Goal: Communication & Community: Answer question/provide support

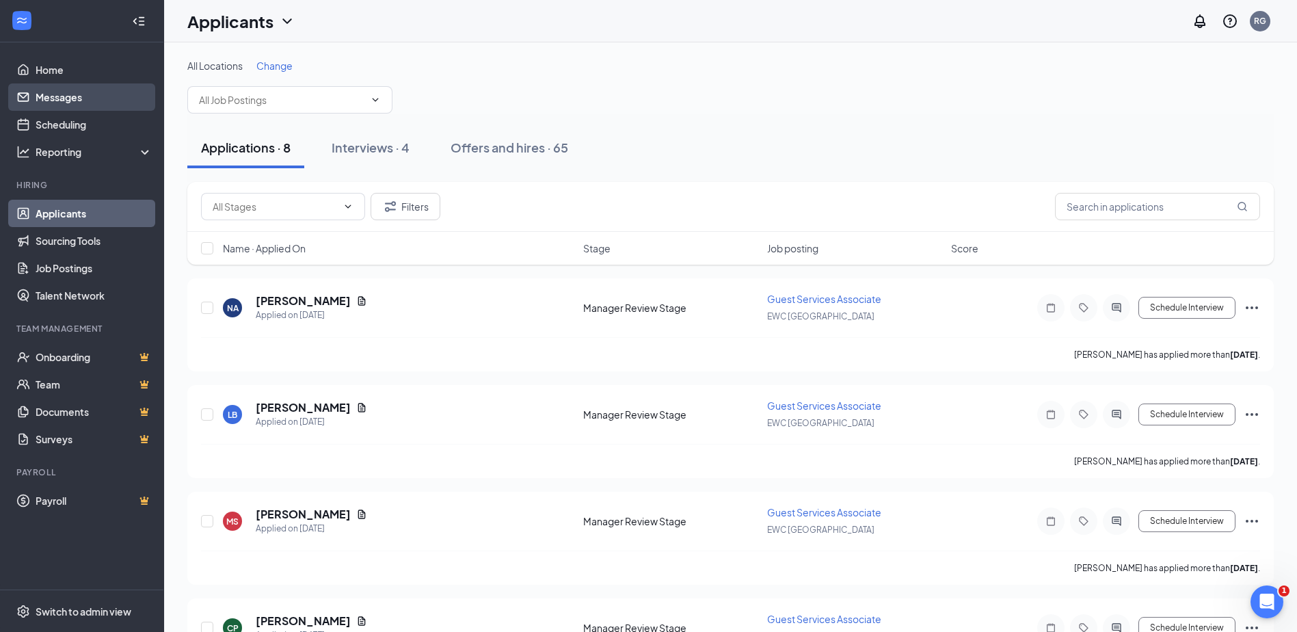
click at [58, 101] on link "Messages" at bounding box center [94, 96] width 117 height 27
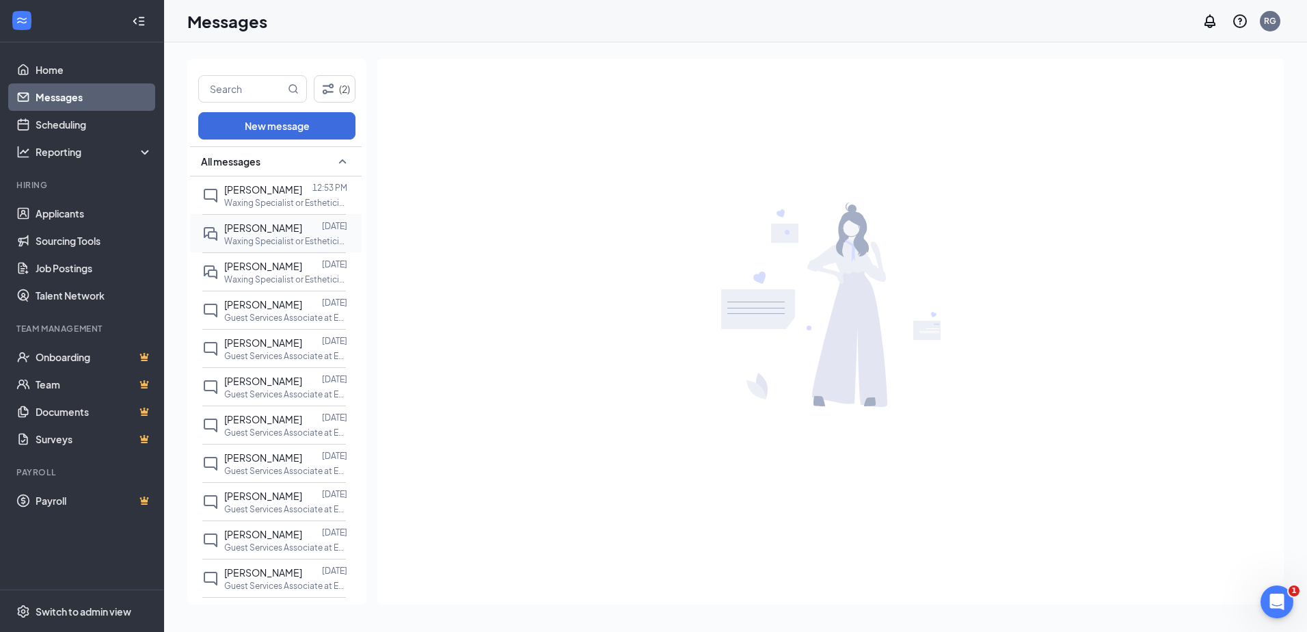
click at [242, 230] on span "[PERSON_NAME]" at bounding box center [263, 228] width 78 height 12
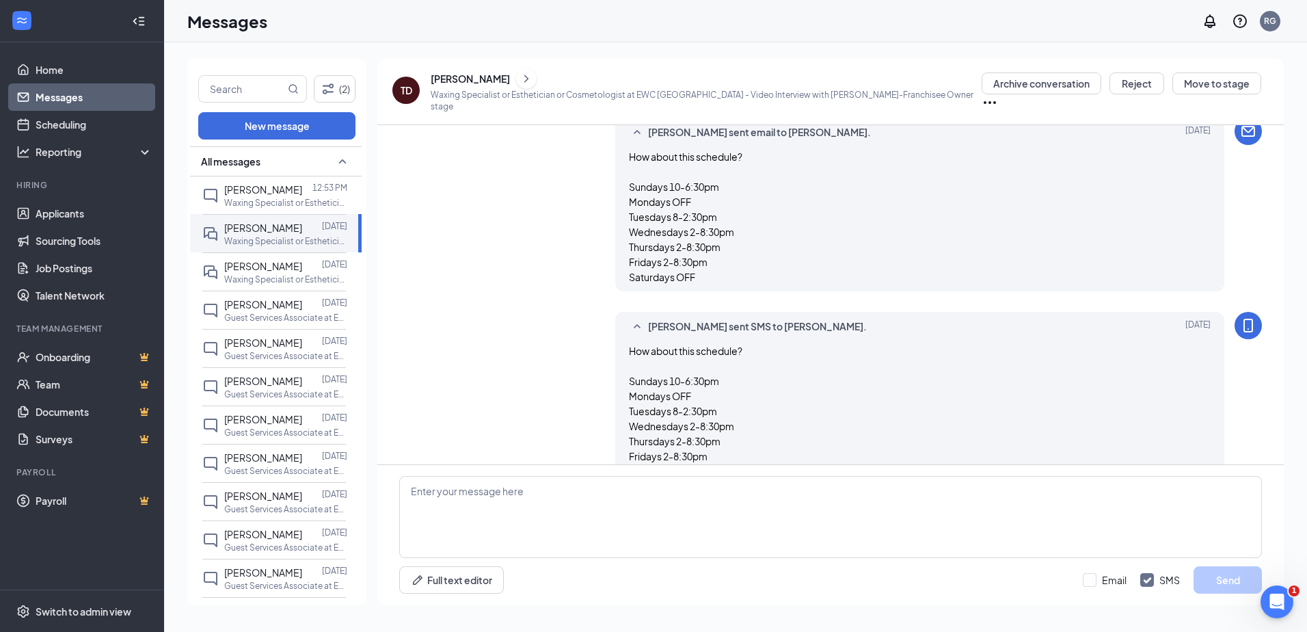
scroll to position [1929, 0]
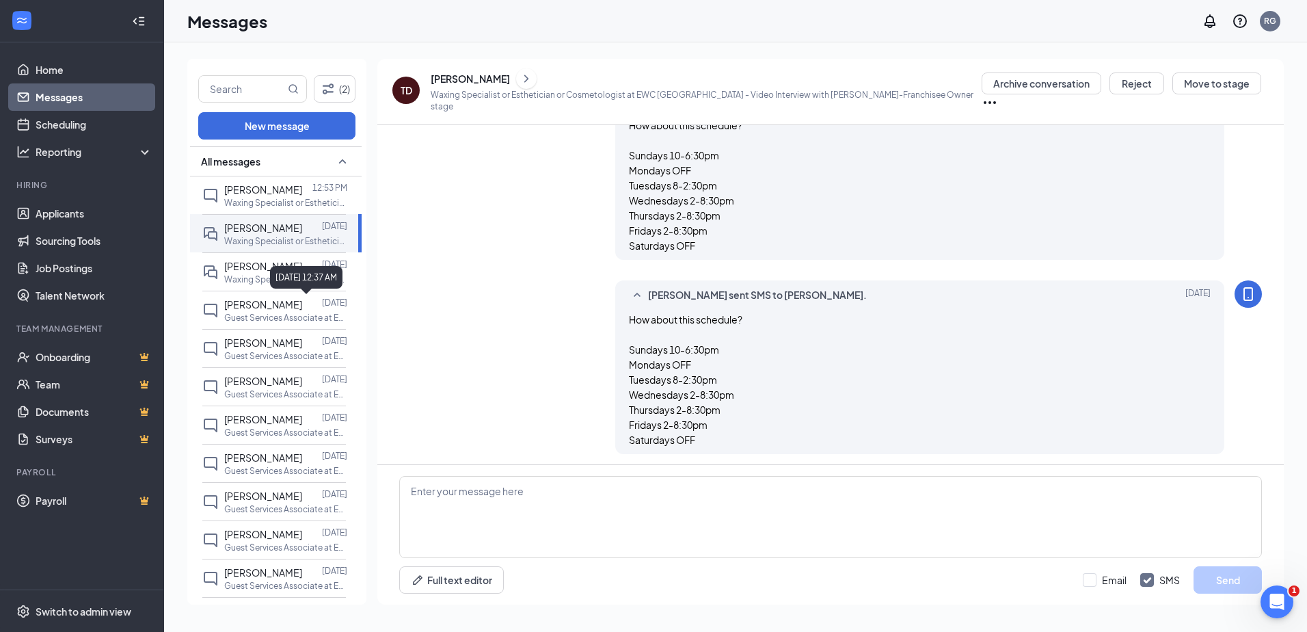
click at [290, 280] on div "[DATE] 12:37 AM" at bounding box center [306, 277] width 72 height 23
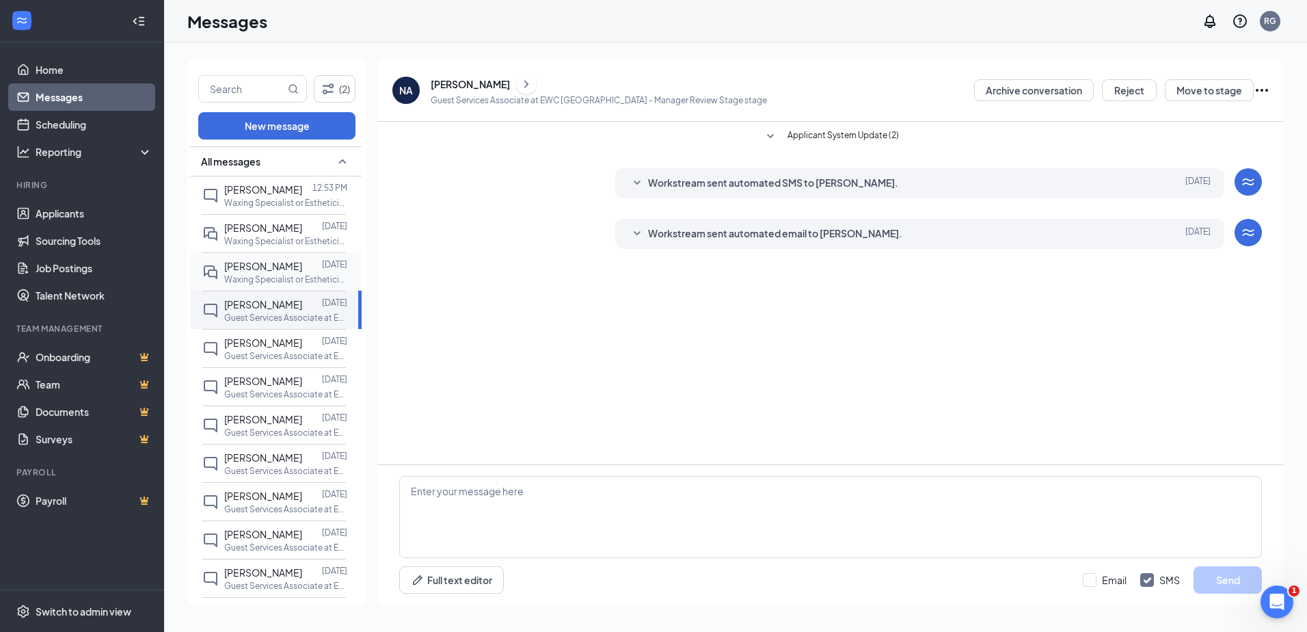
click at [260, 273] on p "Waxing Specialist or Esthetician or Cosmetologist at EWC [GEOGRAPHIC_DATA]" at bounding box center [285, 279] width 123 height 12
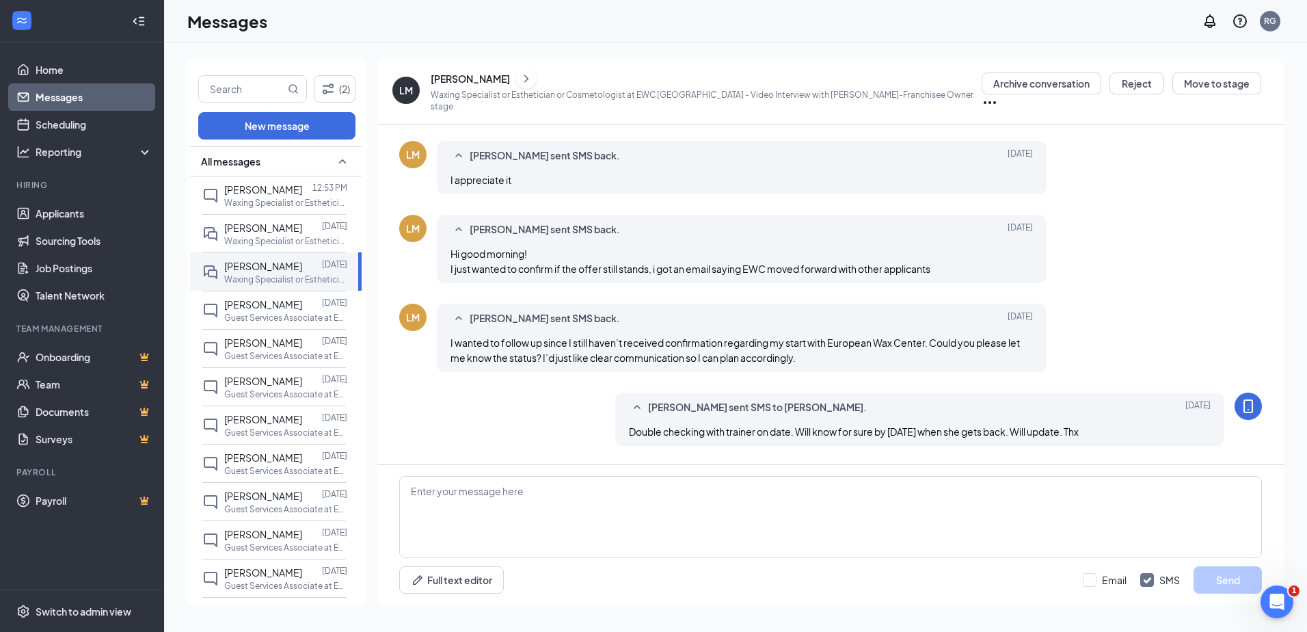
scroll to position [771, 0]
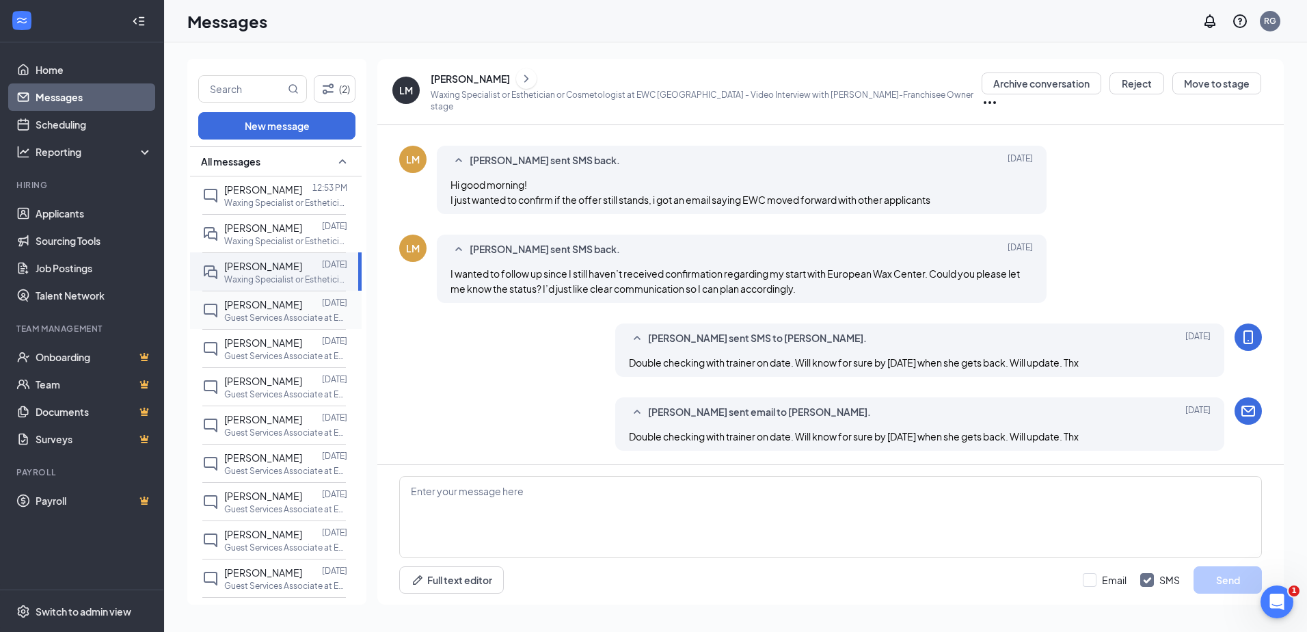
click at [250, 308] on span "[PERSON_NAME]" at bounding box center [263, 304] width 78 height 12
